Goal: Communication & Community: Answer question/provide support

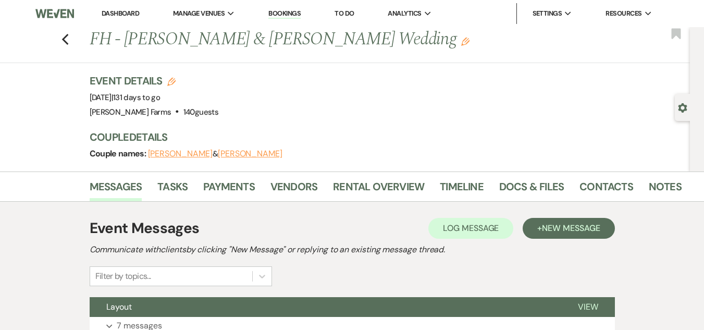
drag, startPoint x: 0, startPoint y: 0, endPoint x: 114, endPoint y: 14, distance: 114.9
click at [114, 14] on link "Dashboard" at bounding box center [120, 13] width 37 height 9
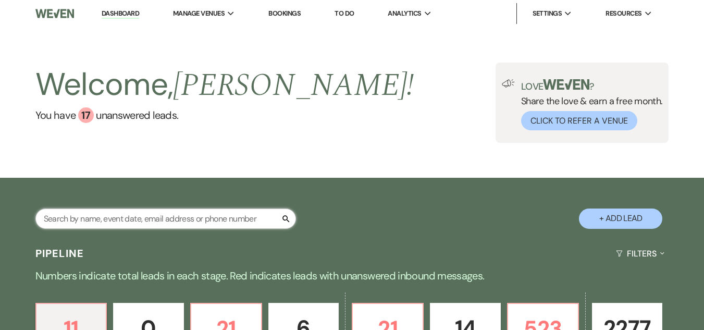
click at [108, 220] on input "text" at bounding box center [165, 218] width 260 height 20
type input "[PERSON_NAME]"
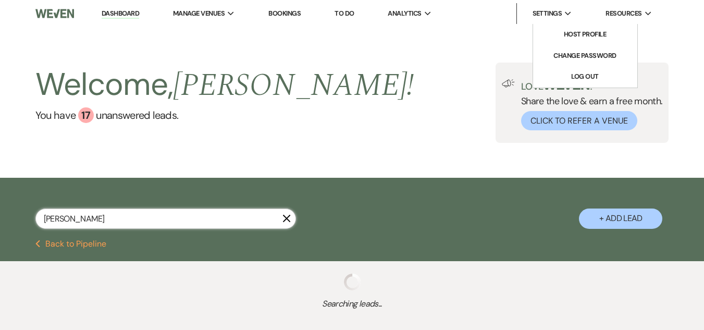
select select "5"
select select "8"
select select "4"
select select "8"
select select "5"
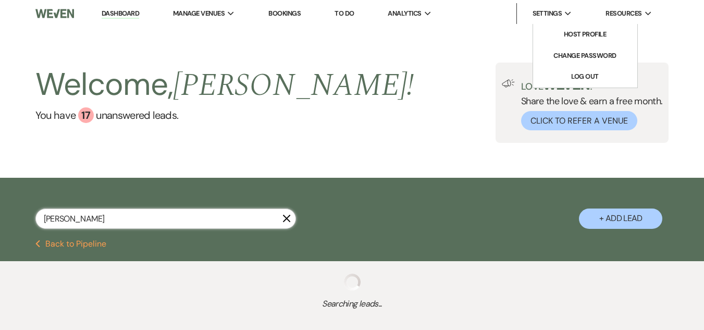
select select "8"
select select "5"
select select "8"
select select "5"
select select "8"
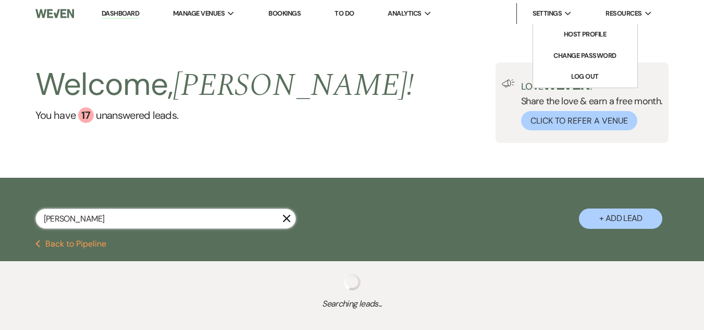
select select "6"
select select "8"
select select "11"
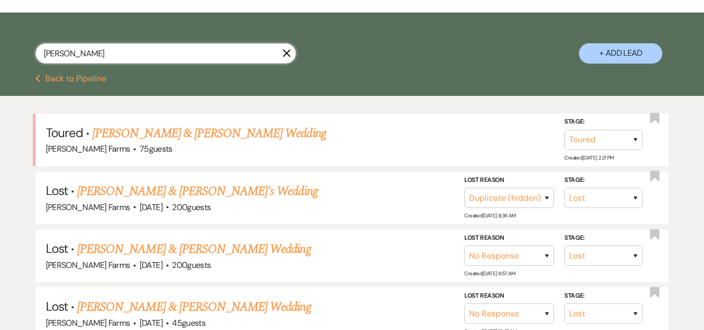
scroll to position [179, 0]
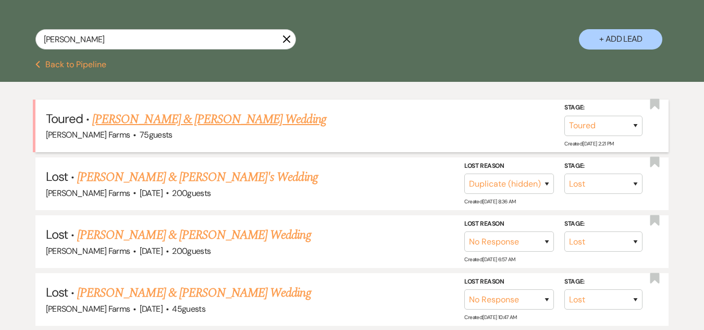
click at [199, 120] on link "[PERSON_NAME] & [PERSON_NAME] Wedding" at bounding box center [208, 119] width 233 height 19
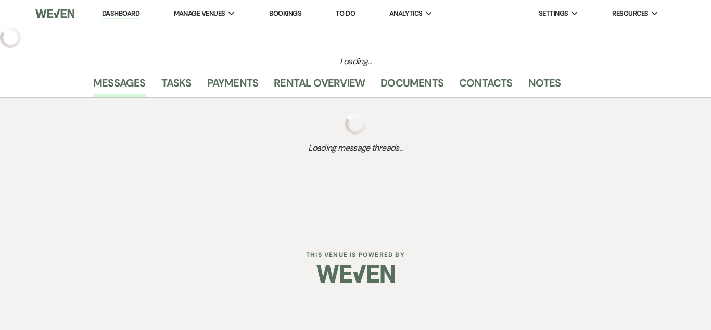
select select "5"
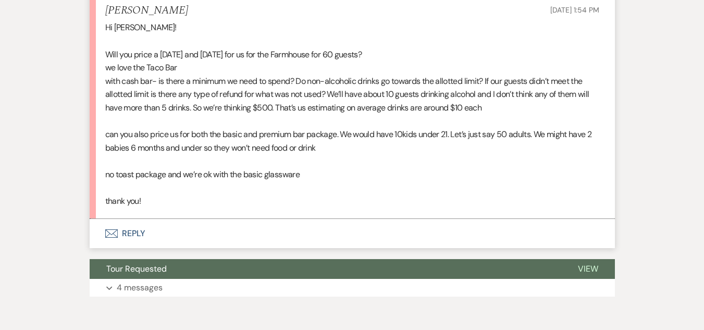
scroll to position [1064, 0]
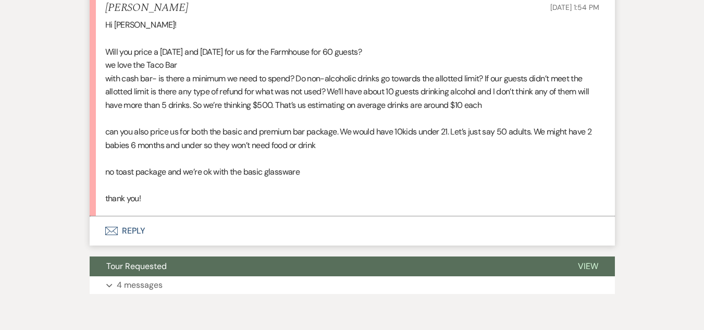
click at [170, 245] on button "Envelope Reply" at bounding box center [352, 230] width 525 height 29
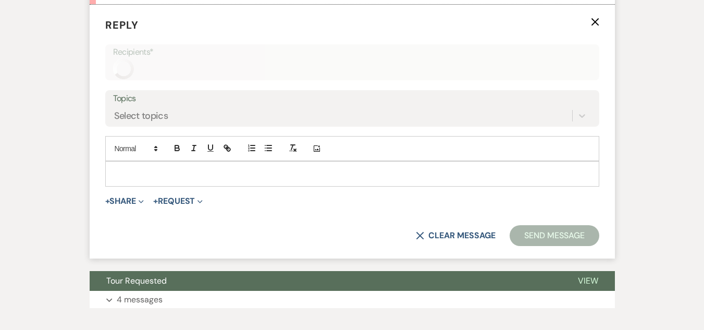
scroll to position [1276, 0]
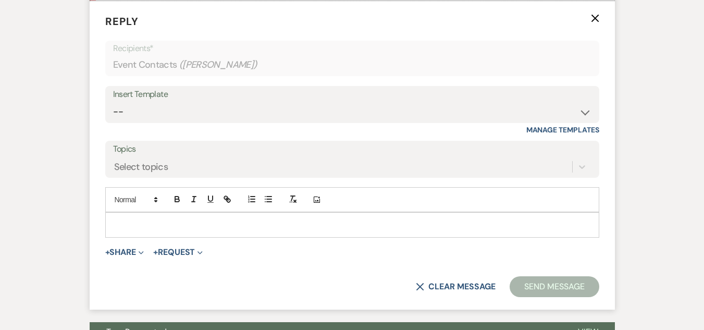
scroll to position [1350, 0]
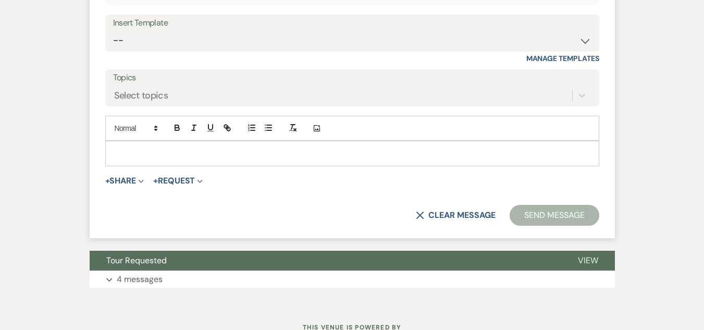
click at [306, 159] on p at bounding box center [352, 152] width 477 height 11
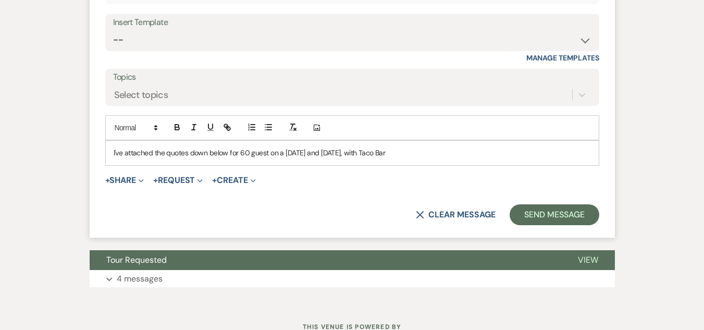
scroll to position [1362, 0]
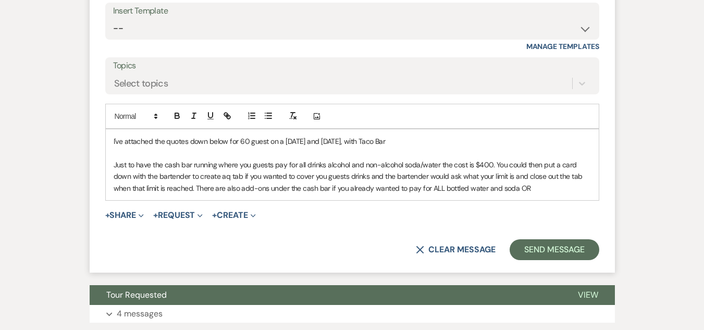
click at [196, 194] on p "Just to have the cash bar running where you guests pay for all drinks alcohol a…" at bounding box center [352, 176] width 477 height 35
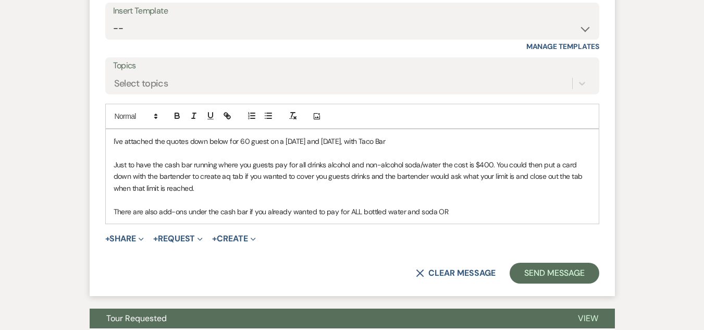
click at [246, 217] on p "There are also add-ons under the cash bar if you already wanted to pay for ALL …" at bounding box center [352, 211] width 477 height 11
click at [310, 217] on p "There are also add-ons under the cash bar listed if you already wanted to pay f…" at bounding box center [352, 211] width 477 height 11
click at [324, 217] on p "There are also add-ons under the cash bar listed if you wanted to pay for ALL b…" at bounding box center [352, 211] width 477 height 11
click at [343, 217] on p "There are also add-ons under the cash bar listed if you wanted to pay for ALL b…" at bounding box center [352, 211] width 477 height 11
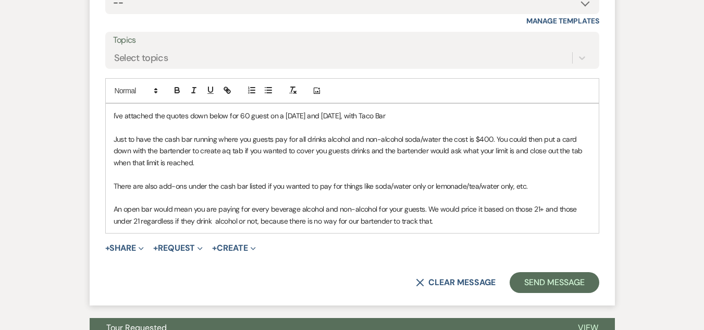
scroll to position [1404, 0]
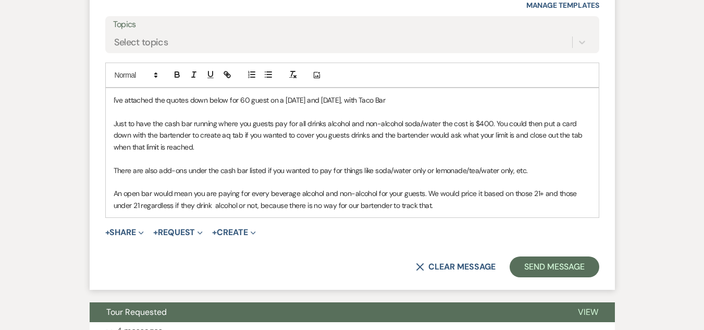
click at [255, 164] on p at bounding box center [352, 158] width 477 height 11
click at [219, 153] on p "Just to have the cash bar running where you guests pay for all drinks alcohol a…" at bounding box center [352, 135] width 477 height 35
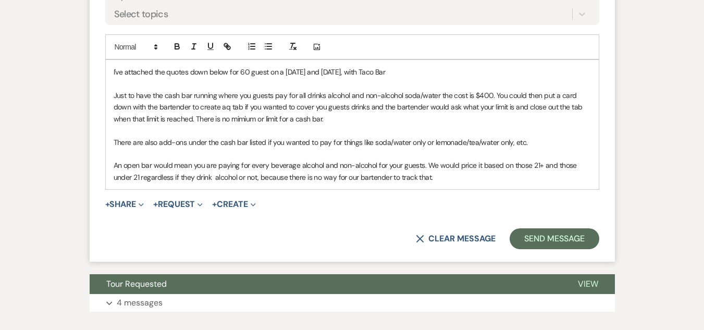
scroll to position [1429, 0]
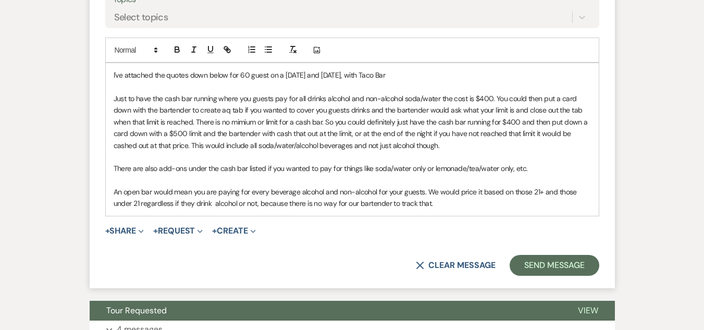
click at [441, 209] on p "An open bar would mean you are paying for every beverage alcohol and non-alcoho…" at bounding box center [352, 197] width 477 height 23
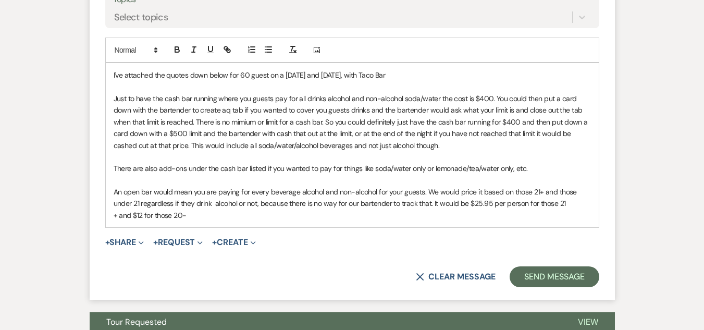
click at [174, 221] on p "+ and $12 for those 20-" at bounding box center [352, 214] width 477 height 11
click at [557, 209] on p "An open bar would mean you are paying for every beverage alcohol and non-alcoho…" at bounding box center [352, 197] width 477 height 23
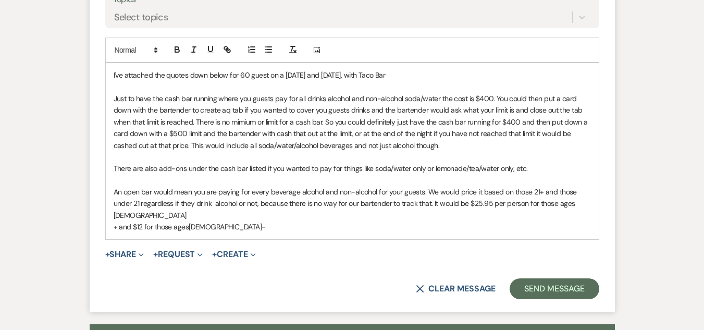
click at [112, 239] on div "I've attached the quotes down below for 60 guest on a [DATE] and [DATE], with T…" at bounding box center [352, 151] width 493 height 176
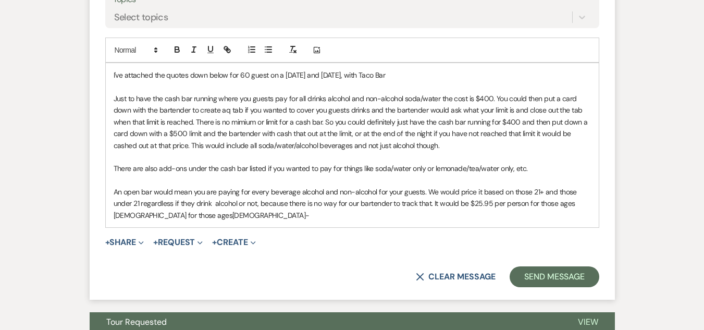
click at [206, 221] on p "An open bar would mean you are paying for every beverage alcohol and non-alcoho…" at bounding box center [352, 203] width 477 height 35
click at [188, 221] on p "An open bar would mean you are paying for every beverage alcohol and non-alcoho…" at bounding box center [352, 203] width 477 height 35
click at [200, 221] on p "An open bar would mean you are paying for every beverage alcohol and non-alcoho…" at bounding box center [352, 203] width 477 height 35
click at [141, 245] on icon "Expand" at bounding box center [141, 242] width 5 height 5
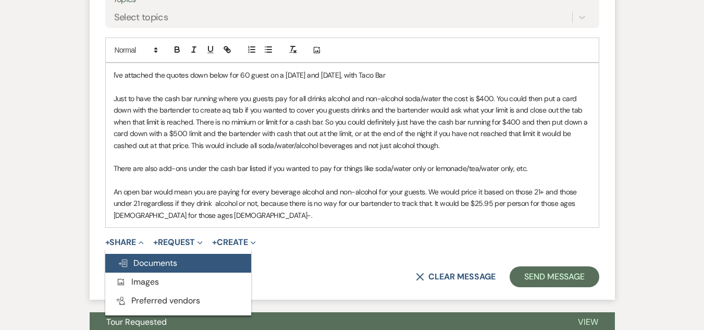
click at [142, 268] on span "Doc Upload Documents" at bounding box center [147, 262] width 59 height 11
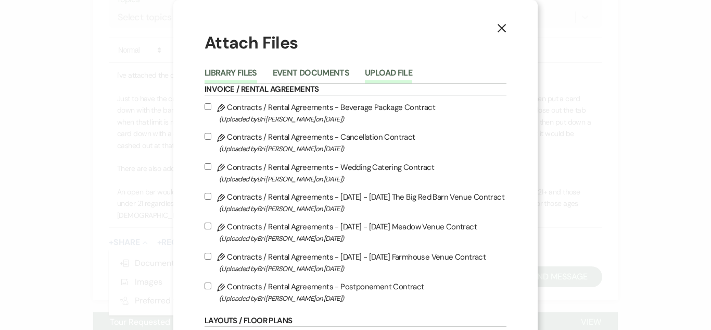
click at [379, 77] on button "Upload File" at bounding box center [388, 76] width 47 height 15
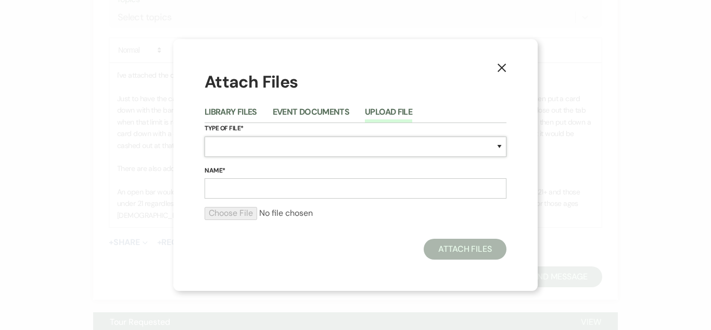
click at [249, 146] on select "Special Event Insurance Vendor Certificate of Insurance Contracts / Rental Agre…" at bounding box center [356, 146] width 302 height 20
select select "8"
click at [205, 136] on select "Special Event Insurance Vendor Certificate of Insurance Contracts / Rental Agre…" at bounding box center [356, 146] width 302 height 20
click at [235, 187] on input "Name*" at bounding box center [356, 188] width 302 height 20
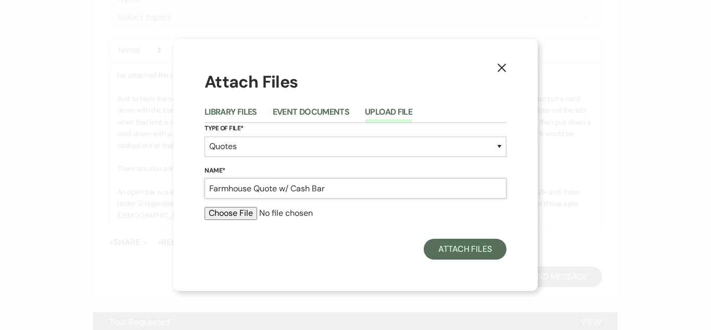
click at [279, 190] on input "Farmhouse Quote w/ Cash Bar" at bounding box center [356, 188] width 302 height 20
type input "Farmhouse Quote [DATE] w/ Cash Bar"
click at [243, 217] on input "file" at bounding box center [356, 213] width 302 height 12
type input "C:\fakepath\Farmhouse Wedding Quote - [PERSON_NAME].pdf"
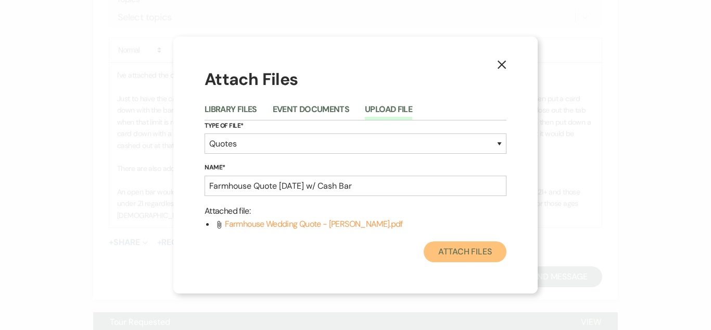
click at [445, 254] on button "Attach Files" at bounding box center [465, 251] width 83 height 21
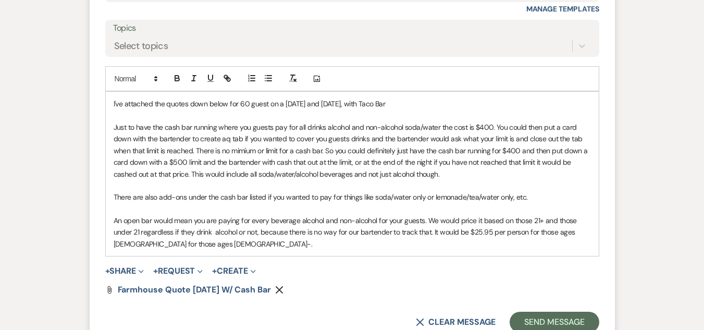
scroll to position [1416, 0]
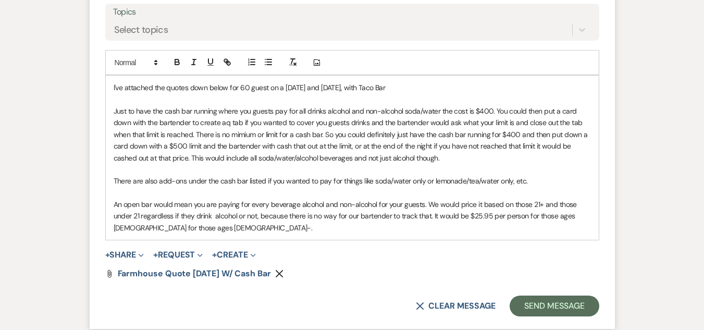
click at [110, 139] on div "I've attached the quotes down below for 60 guest on a [DATE] and [DATE], with T…" at bounding box center [352, 158] width 493 height 164
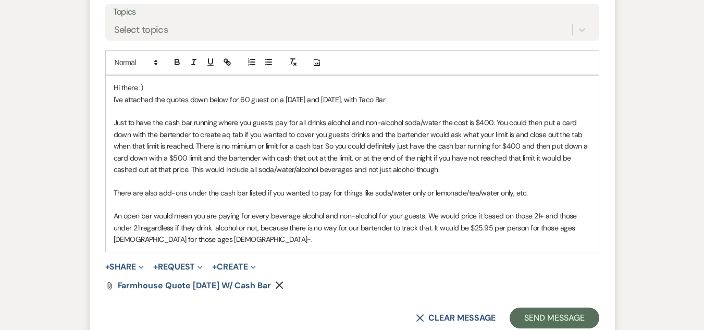
drag, startPoint x: 393, startPoint y: 152, endPoint x: 109, endPoint y: 155, distance: 283.3
click at [109, 155] on div "Hi there :) I've attached the quotes down below for 60 guest on a [DATE] and [D…" at bounding box center [352, 164] width 493 height 176
copy p "I've attached the quotes down below for 60 guest on a [DATE] and [DATE], with T…"
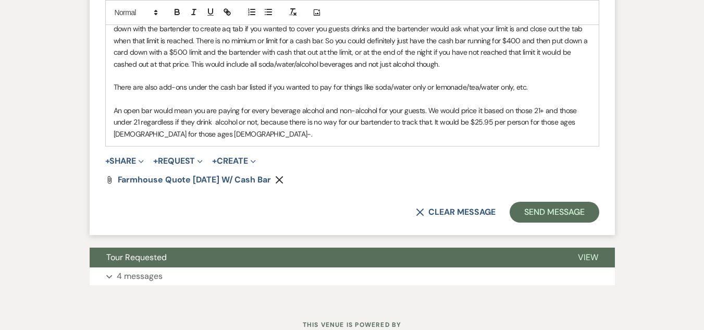
scroll to position [1519, 0]
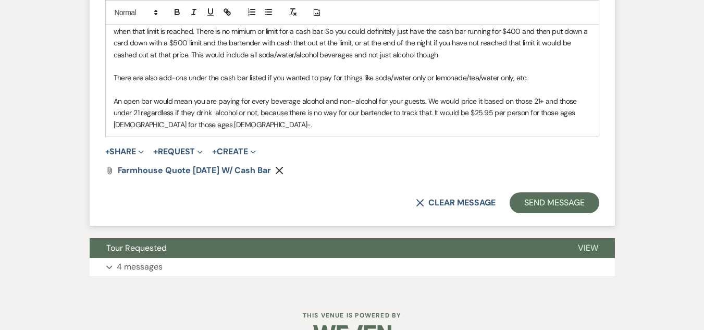
click at [250, 60] on p "Just to have the cash bar running where you guests pay for all drinks alcohol a…" at bounding box center [352, 31] width 477 height 58
click at [207, 130] on p "An open bar would mean you are paying for every beverage alcohol and non-alcoho…" at bounding box center [352, 112] width 477 height 35
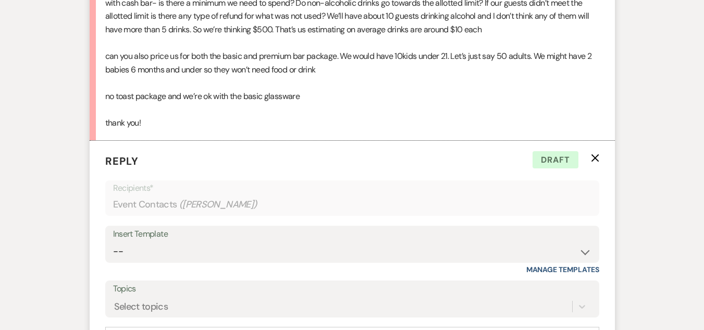
scroll to position [1136, 0]
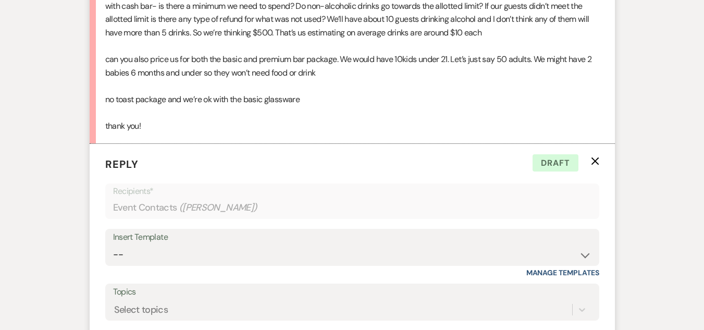
drag, startPoint x: 582, startPoint y: 10, endPoint x: 678, endPoint y: 136, distance: 157.9
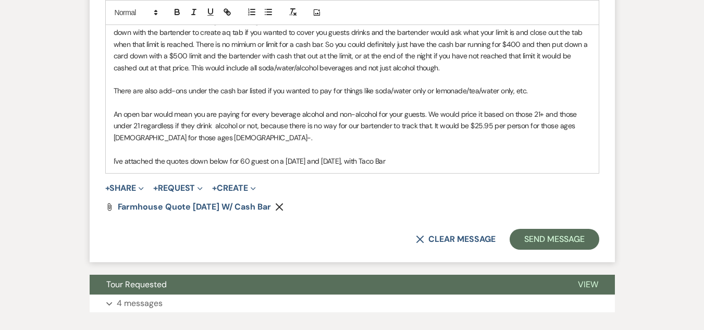
scroll to position [1513, 0]
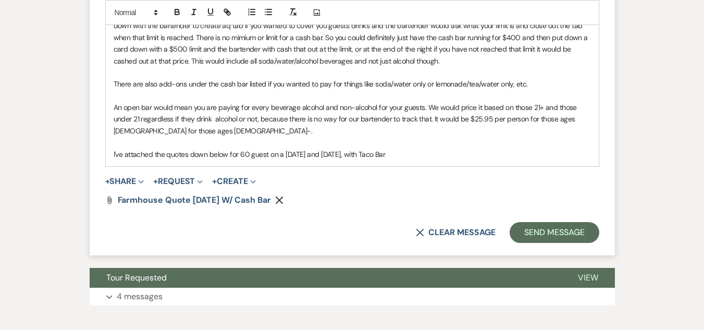
click at [212, 136] on p "An open bar would mean you are paying for every beverage alcohol and non-alcoho…" at bounding box center [352, 119] width 477 height 35
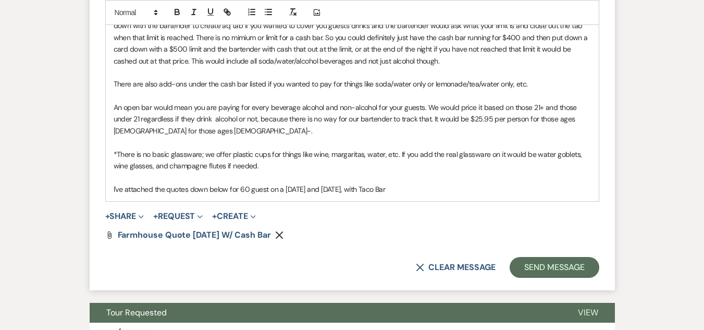
click at [395, 172] on p "*There is no basic glassware; we offer plastic cups for things like wine, marga…" at bounding box center [352, 159] width 477 height 23
click at [312, 195] on p "I've attached the quotes down below for 60 guest on a [DATE] and [DATE], with T…" at bounding box center [352, 188] width 477 height 11
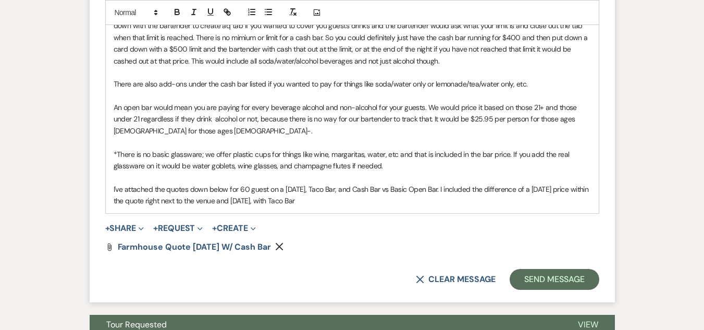
click at [446, 207] on p "I've attached the quotes down below for 60 guest on a [DATE], Taco Bar, and Cas…" at bounding box center [352, 194] width 477 height 23
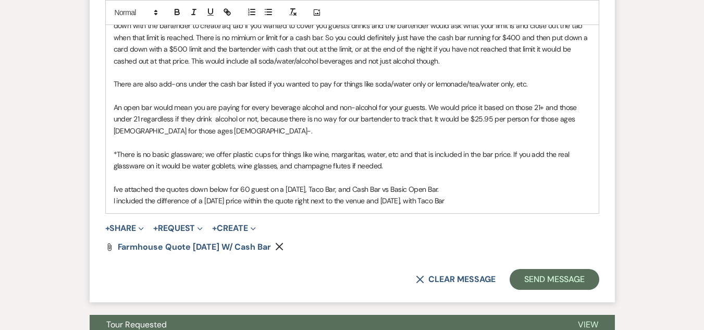
click at [367, 206] on p "I included the difference of a [DATE] price within the quote right next to the …" at bounding box center [352, 200] width 477 height 11
click at [362, 206] on p "I included the difference of a [DATE] price within the quote right next to the …" at bounding box center [352, 200] width 477 height 11
click at [452, 206] on p "I included the difference of a [DATE] price within the quote right next to the …" at bounding box center [352, 200] width 477 height 11
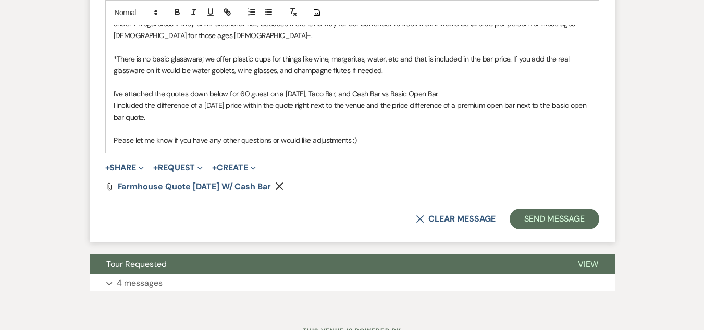
scroll to position [1670, 0]
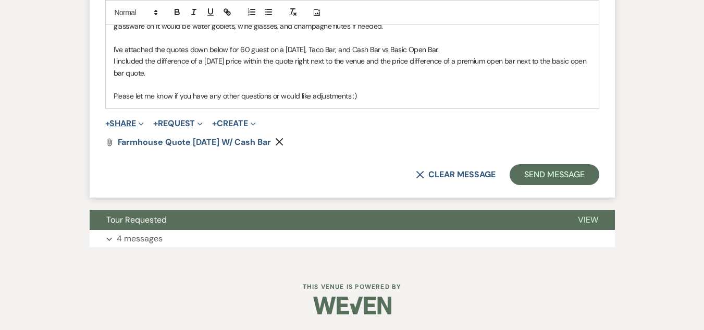
click at [142, 126] on use "button" at bounding box center [141, 123] width 5 height 3
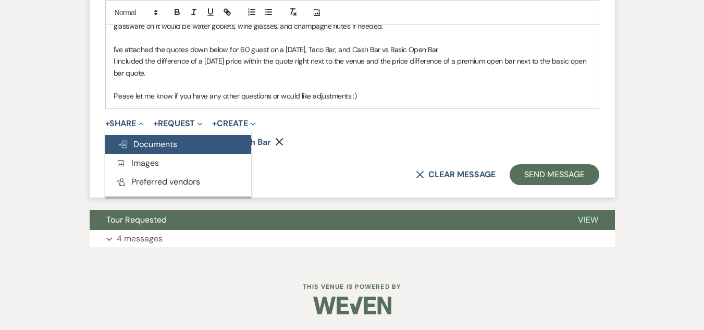
click at [146, 149] on span "Doc Upload Documents" at bounding box center [147, 144] width 59 height 11
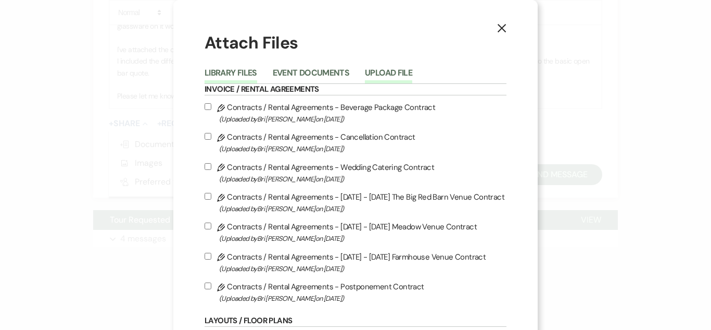
click at [377, 73] on button "Upload File" at bounding box center [388, 76] width 47 height 15
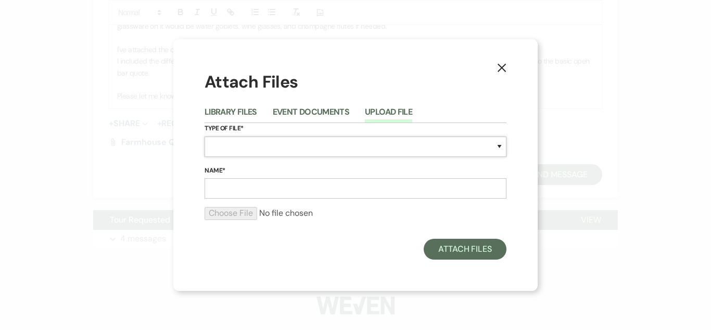
click at [241, 147] on select "Special Event Insurance Vendor Certificate of Insurance Contracts / Rental Agre…" at bounding box center [356, 146] width 302 height 20
select select "8"
click at [205, 136] on select "Special Event Insurance Vendor Certificate of Insurance Contracts / Rental Agre…" at bounding box center [356, 146] width 302 height 20
click at [222, 184] on input "Name*" at bounding box center [356, 188] width 302 height 20
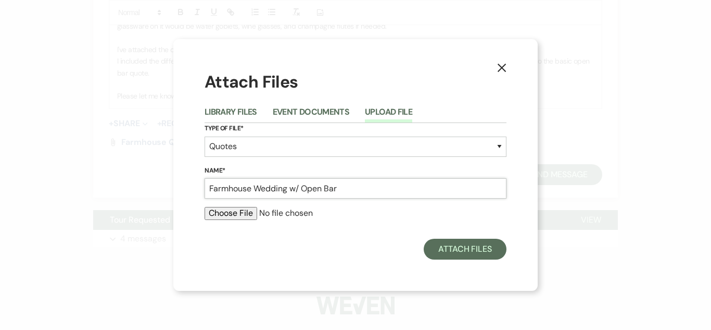
type input "Farmhouse Wedding w/ Open Bar"
click at [221, 212] on input "file" at bounding box center [356, 213] width 302 height 12
type input "C:\fakepath\Farmhouse Wedding Quote - [PERSON_NAME] (2).pdf"
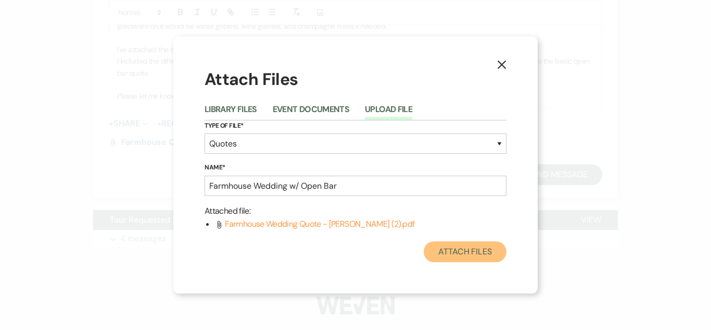
click at [459, 255] on button "Attach Files" at bounding box center [465, 251] width 83 height 21
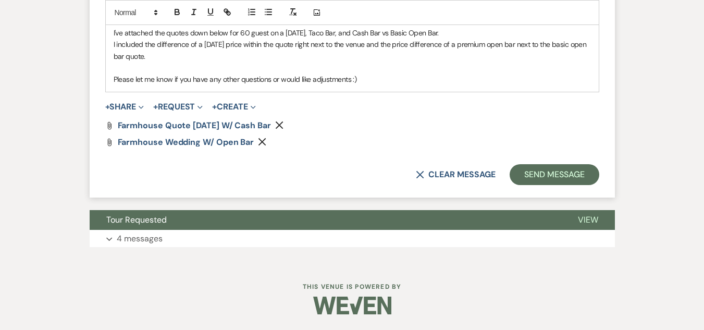
click at [283, 129] on icon "Remove" at bounding box center [279, 125] width 8 height 8
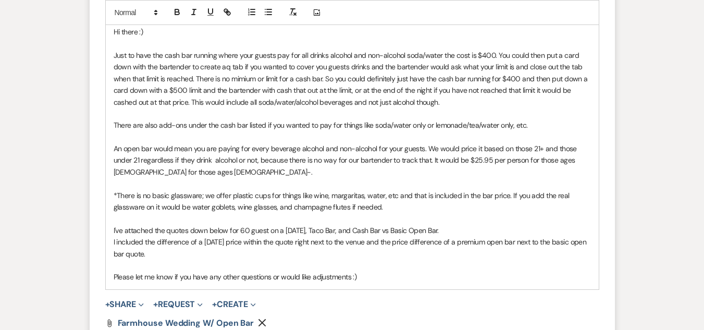
scroll to position [1479, 0]
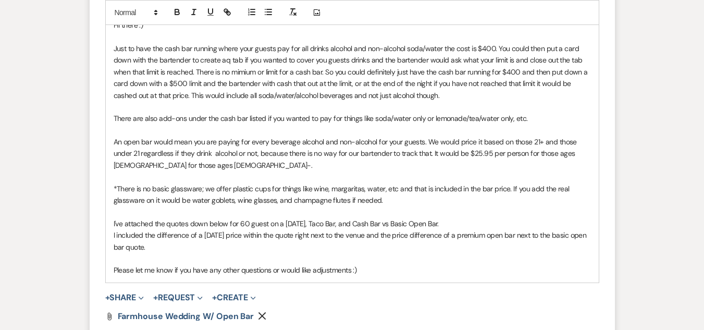
drag, startPoint x: 490, startPoint y: 101, endPoint x: 475, endPoint y: 108, distance: 16.1
click at [475, 101] on p "Just to have the cash bar running where your guests pay for all drinks alcohol …" at bounding box center [352, 72] width 477 height 58
click at [227, 101] on p "Just to have the cash bar running where your guests pay for all drinks alcohol …" at bounding box center [352, 72] width 477 height 58
click at [521, 101] on p "Just to have the cash bar running where your guests pay for all drinks alcohol …" at bounding box center [352, 72] width 477 height 58
click at [492, 101] on p "Just to have the cash bar running where your guests pay for all drinks alcohol …" at bounding box center [352, 72] width 477 height 58
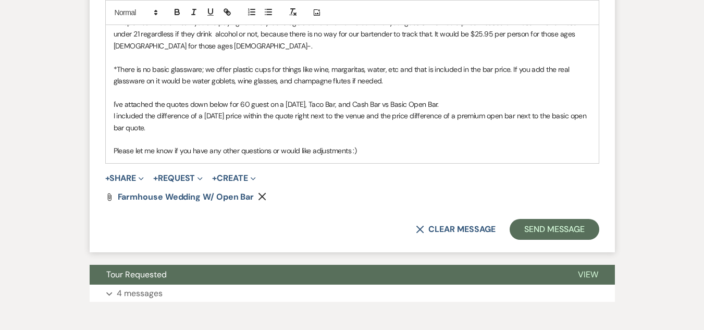
scroll to position [1625, 0]
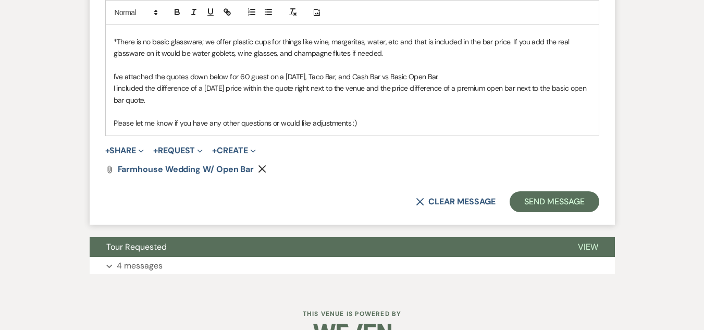
click at [132, 157] on span "+ Share Expand Doc Upload Documents Add Photo Images Pref Vendors Preferred ven…" at bounding box center [124, 150] width 39 height 12
click at [136, 155] on button "+ Share Expand" at bounding box center [124, 150] width 39 height 8
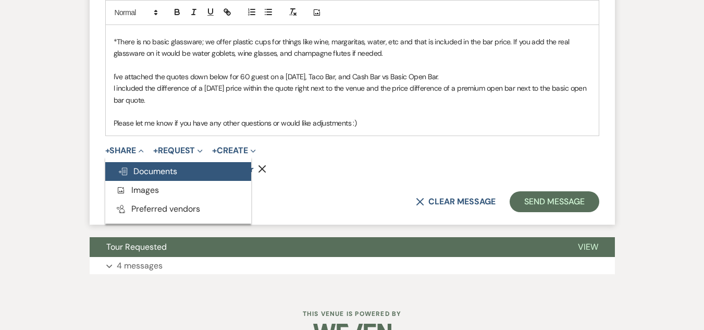
click at [149, 177] on span "Doc Upload Documents" at bounding box center [147, 171] width 59 height 11
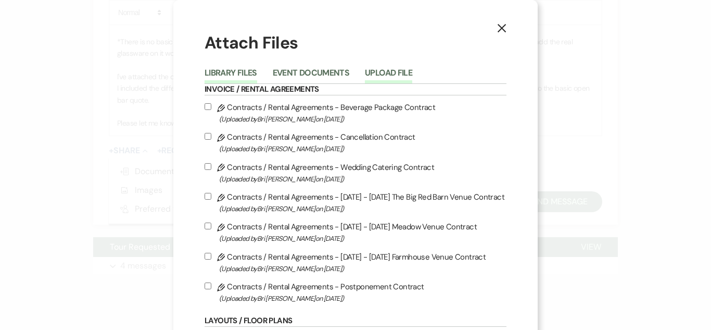
click at [369, 74] on button "Upload File" at bounding box center [388, 76] width 47 height 15
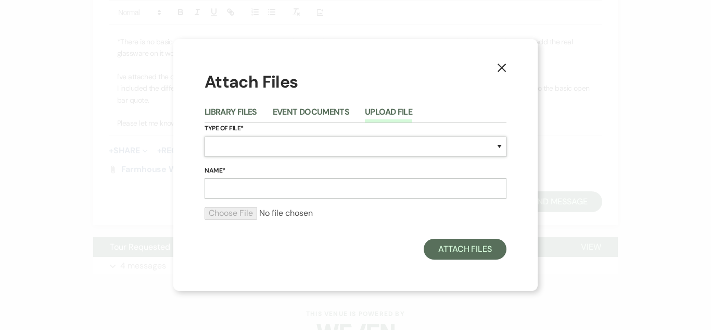
click at [308, 139] on select "Special Event Insurance Vendor Certificate of Insurance Contracts / Rental Agre…" at bounding box center [356, 146] width 302 height 20
select select "8"
click at [205, 136] on select "Special Event Insurance Vendor Certificate of Insurance Contracts / Rental Agre…" at bounding box center [356, 146] width 302 height 20
click at [260, 184] on input "Name*" at bounding box center [356, 188] width 302 height 20
type input "Farmhouse Quote w/ Cash Bar"
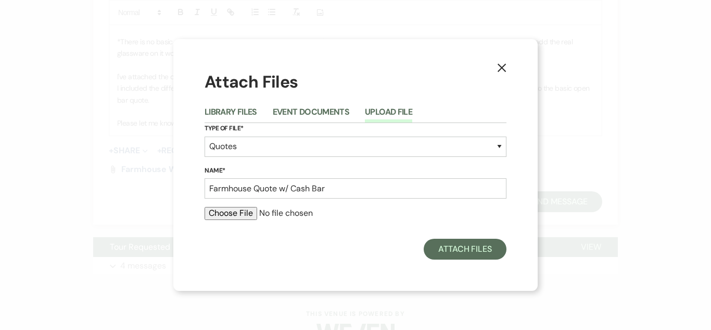
click at [236, 218] on input "file" at bounding box center [356, 213] width 302 height 12
type input "C:\fakepath\Farmhouse Wedding Quote - [PERSON_NAME] (4).pdf"
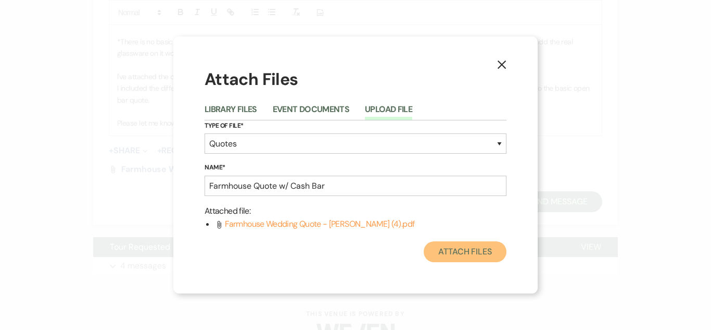
click at [457, 246] on button "Attach Files" at bounding box center [465, 251] width 83 height 21
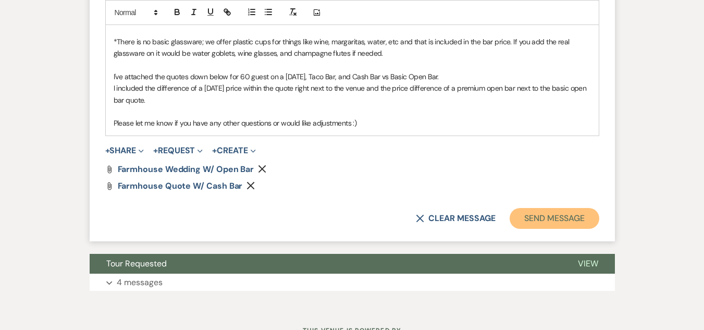
click at [551, 229] on button "Send Message" at bounding box center [553, 218] width 89 height 21
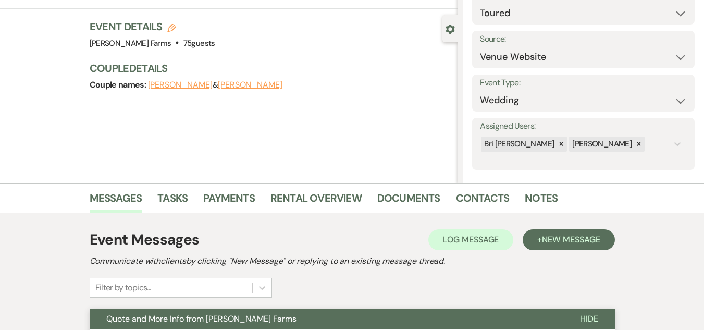
scroll to position [34, 0]
